Goal: Task Accomplishment & Management: Complete application form

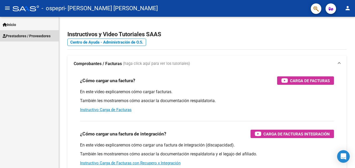
click at [22, 34] on span "Prestadores / Proveedores" at bounding box center [27, 36] width 48 height 6
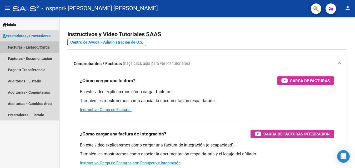
click at [30, 47] on link "Facturas - Listado/Carga" at bounding box center [29, 47] width 59 height 11
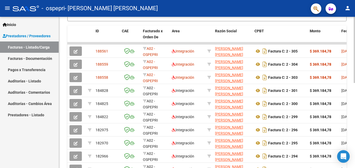
click at [354, 135] on div at bounding box center [354, 93] width 1 height 152
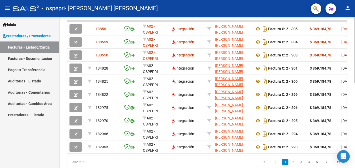
scroll to position [178, 0]
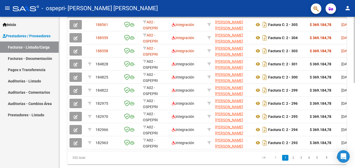
click at [354, 159] on div at bounding box center [354, 129] width 1 height 66
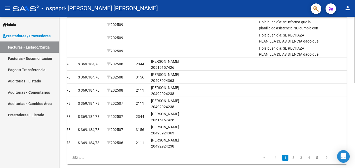
scroll to position [0, 671]
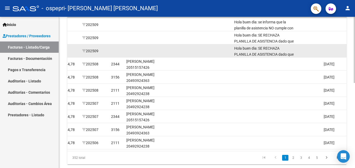
click at [281, 52] on div "Hola buen dìa: SE RECHAZA PLANILLA DE ASISTENCIA dado que èsta NO cumple con lo…" at bounding box center [265, 51] width 62 height 11
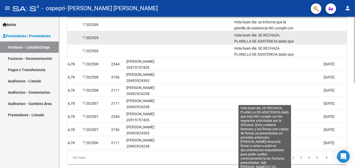
click at [277, 39] on span "Hola buen dìa: SE RECHAZA PLANILLA DE ASISTENCIA dado que èsta NO cumple con lo…" at bounding box center [265, 68] width 62 height 70
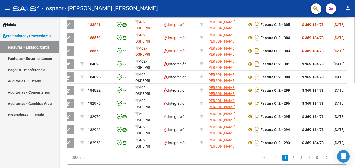
scroll to position [0, 0]
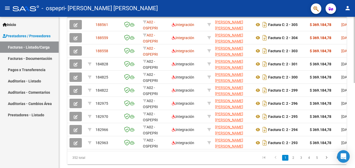
click at [353, 22] on div "Video tutorial PRESTADORES -> Listado de CPBTs Emitidos por Prestadores / Prove…" at bounding box center [207, 10] width 296 height 343
click at [353, 25] on div "Video tutorial PRESTADORES -> Listado de CPBTs Emitidos por Prestadores / Prove…" at bounding box center [207, 10] width 296 height 343
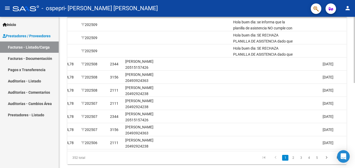
scroll to position [27, 0]
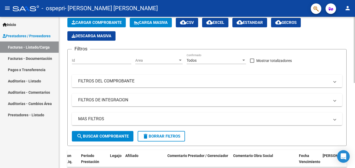
click at [354, 21] on div at bounding box center [354, 93] width 1 height 152
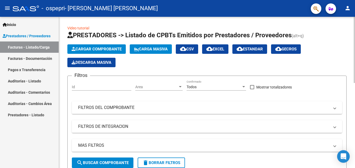
click at [354, 21] on div at bounding box center [354, 93] width 1 height 152
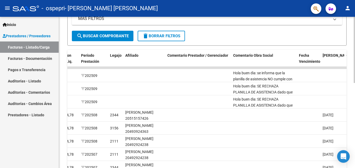
scroll to position [128, 0]
click at [355, 132] on html "menu - ospepri - [PERSON_NAME] [PERSON_NAME] person Inicio Instructivos Contact…" at bounding box center [177, 84] width 355 height 168
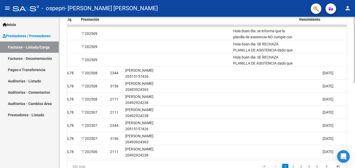
scroll to position [185, 0]
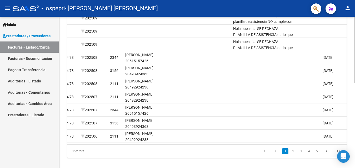
click at [355, 161] on html "menu - ospepri - [PERSON_NAME] [PERSON_NAME] person Inicio Instructivos Contact…" at bounding box center [177, 84] width 355 height 168
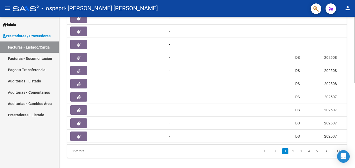
scroll to position [0, 303]
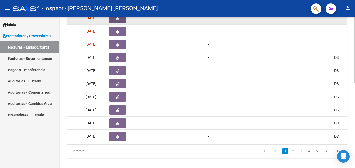
click at [117, 17] on icon "button" at bounding box center [117, 19] width 3 height 4
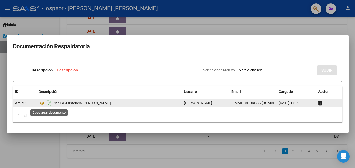
click at [49, 104] on icon "Descargar documento" at bounding box center [49, 103] width 7 height 8
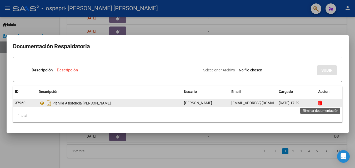
click at [319, 103] on icon at bounding box center [320, 103] width 4 height 5
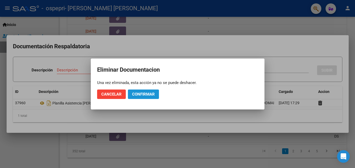
click at [138, 92] on button "Confirmar" at bounding box center [143, 94] width 31 height 9
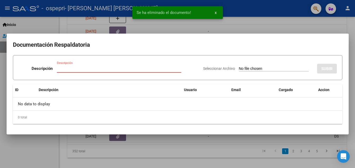
click at [112, 69] on input "Descripción" at bounding box center [119, 68] width 124 height 5
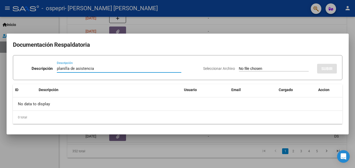
type input "planilla de asistencia"
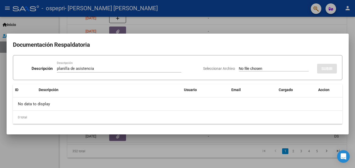
click at [251, 69] on input "Seleccionar Archivo" at bounding box center [274, 69] width 70 height 5
click at [243, 70] on input "Seleccionar Archivo" at bounding box center [274, 69] width 70 height 5
type input "C:\fakepath\ASISTENCIA [PERSON_NAME].pdf"
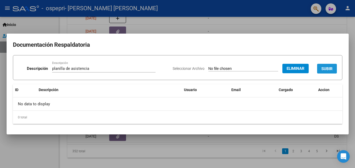
click at [324, 67] on span "SUBIR" at bounding box center [326, 69] width 11 height 5
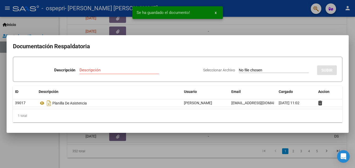
click at [290, 28] on div at bounding box center [177, 84] width 355 height 168
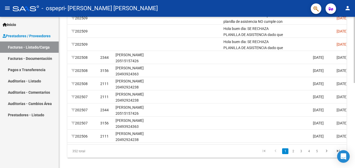
scroll to position [0, 703]
